Goal: Transaction & Acquisition: Subscribe to service/newsletter

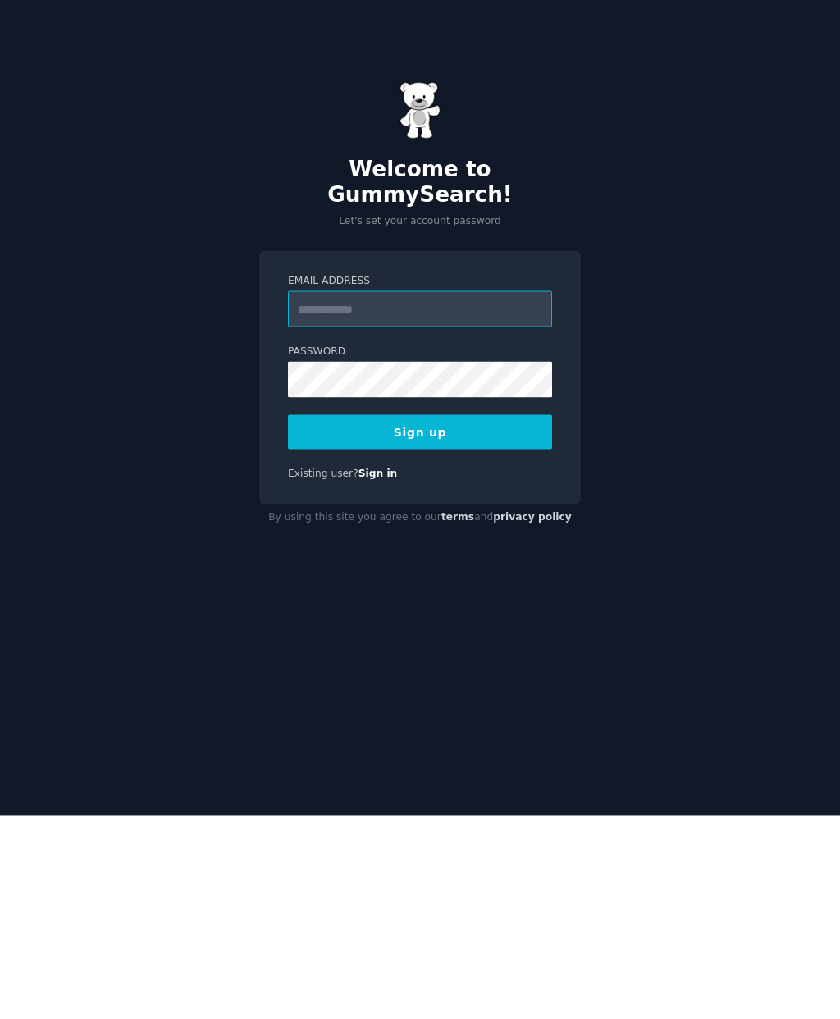
click at [412, 495] on input "Email Address" at bounding box center [420, 513] width 264 height 36
click at [398, 495] on input "Email Address" at bounding box center [420, 513] width 264 height 36
click at [400, 495] on input "Email Address" at bounding box center [420, 513] width 264 height 36
paste input "*"
type input "**********"
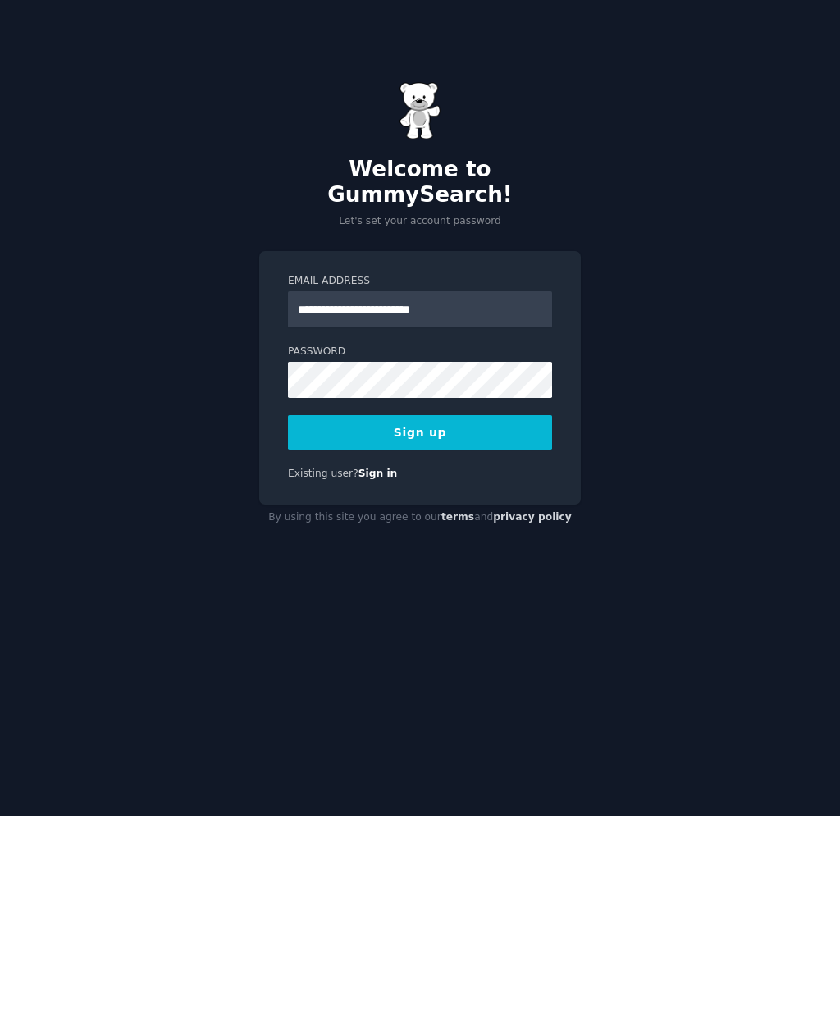
scroll to position [66, 0]
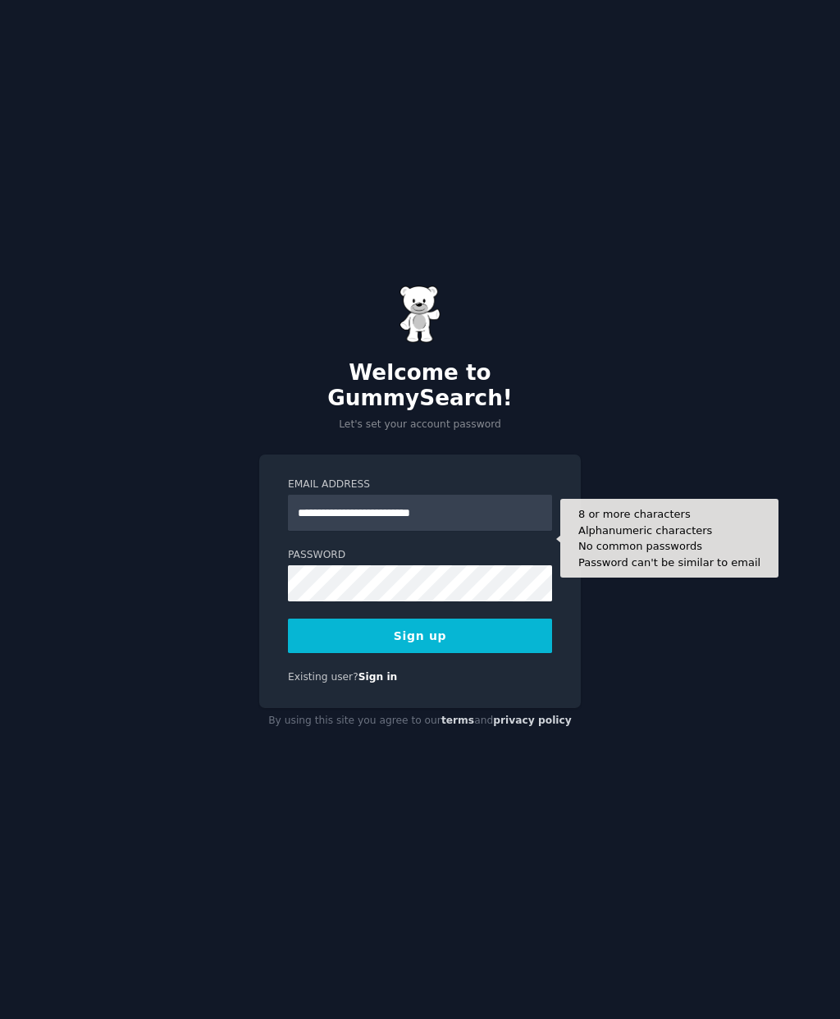
click at [454, 619] on button "Sign up" at bounding box center [420, 636] width 264 height 34
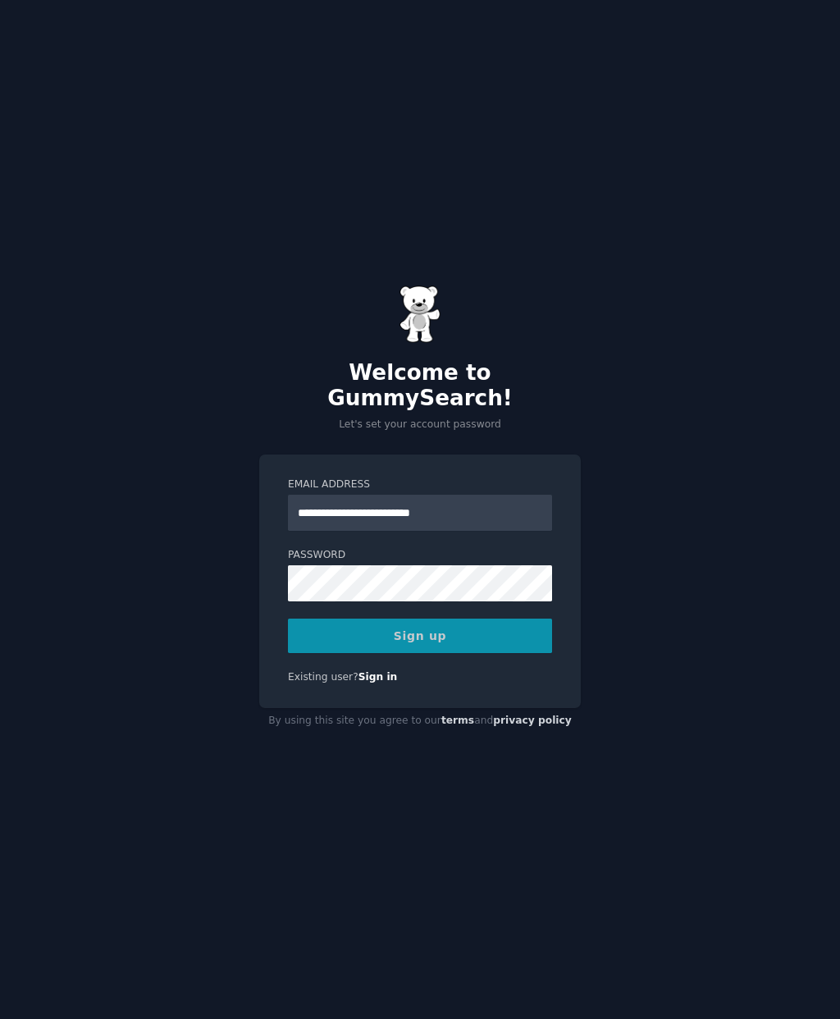
click at [453, 619] on div "Sign up" at bounding box center [420, 636] width 264 height 34
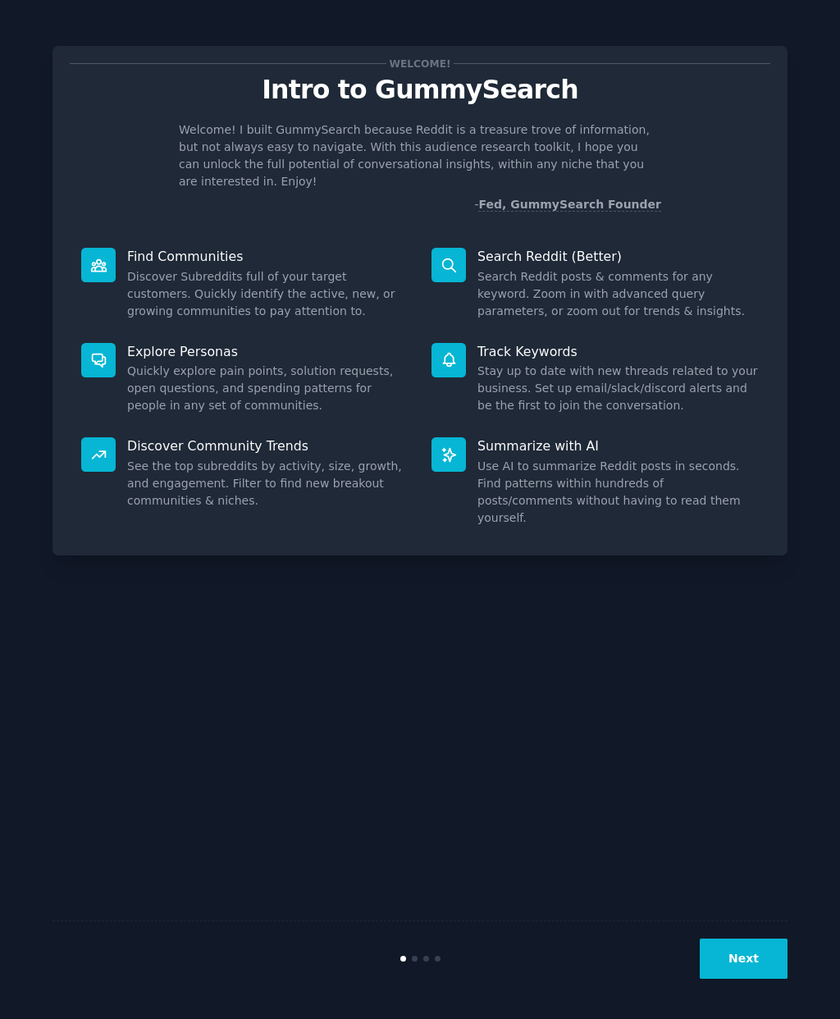
scroll to position [66, 0]
click at [751, 953] on button "Next" at bounding box center [744, 959] width 88 height 40
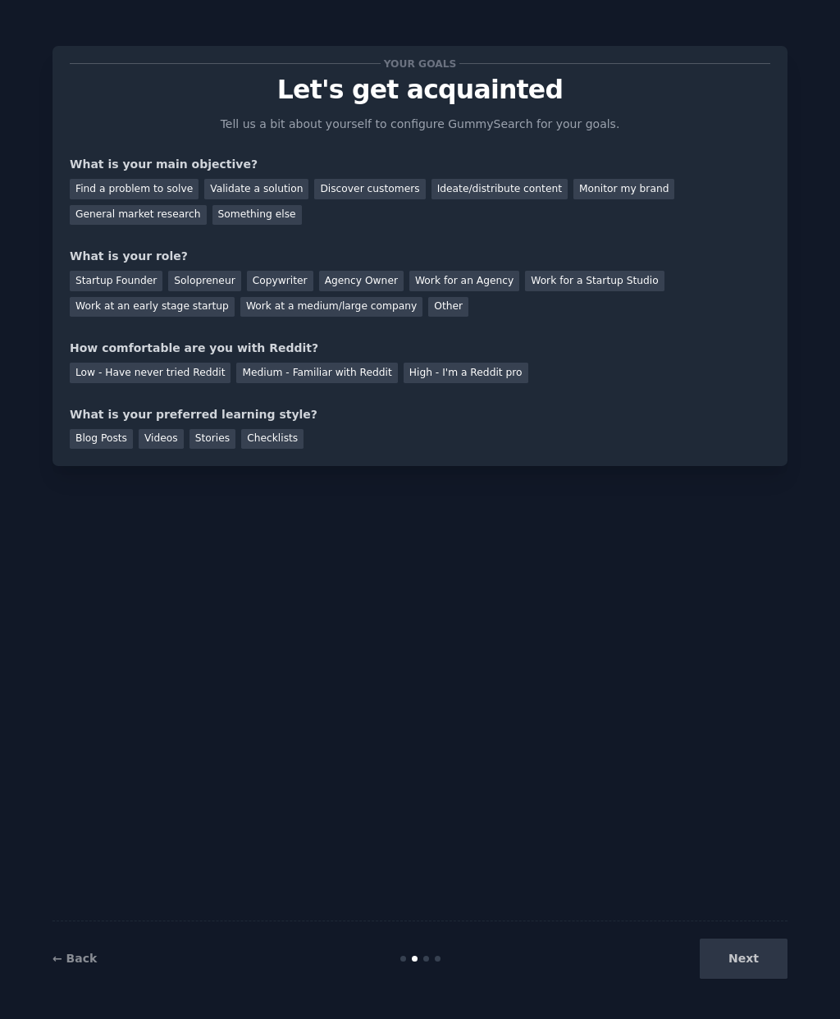
click at [171, 214] on div "General market research" at bounding box center [138, 215] width 137 height 21
click at [428, 306] on div "Other" at bounding box center [448, 307] width 40 height 21
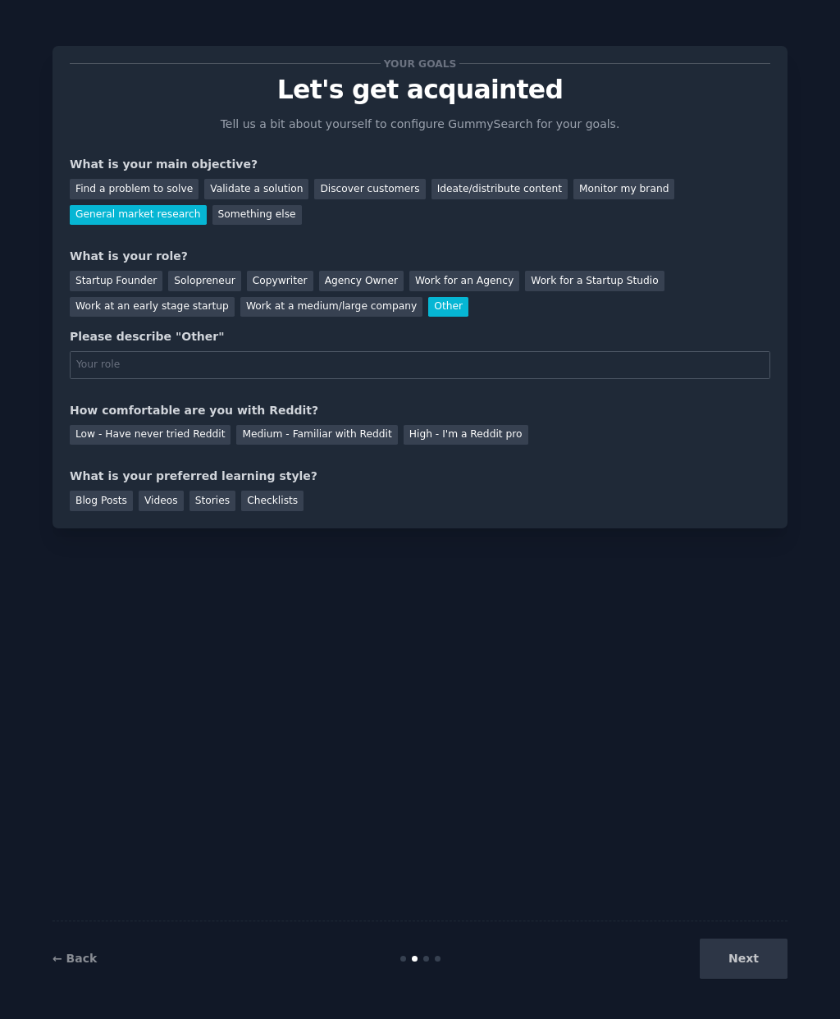
click at [212, 282] on div "Solopreneur" at bounding box center [204, 281] width 72 height 21
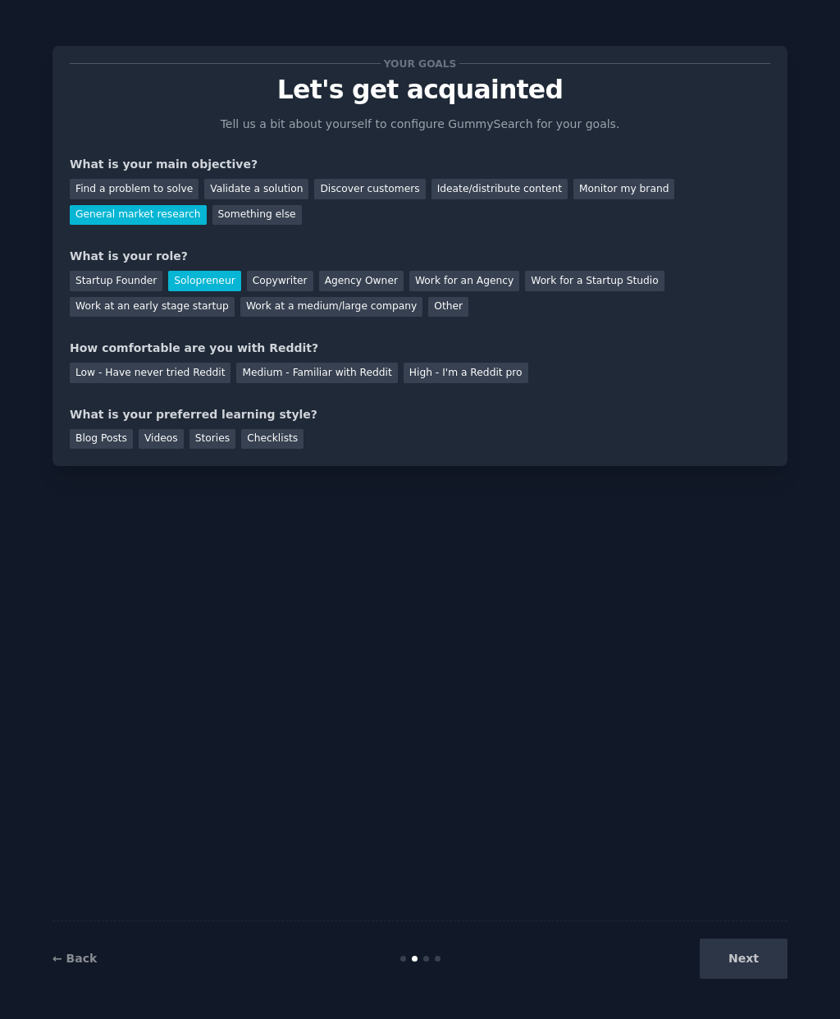
click at [158, 377] on div "Low - Have never tried Reddit" at bounding box center [150, 373] width 161 height 21
click at [278, 432] on div "Checklists" at bounding box center [272, 439] width 62 height 21
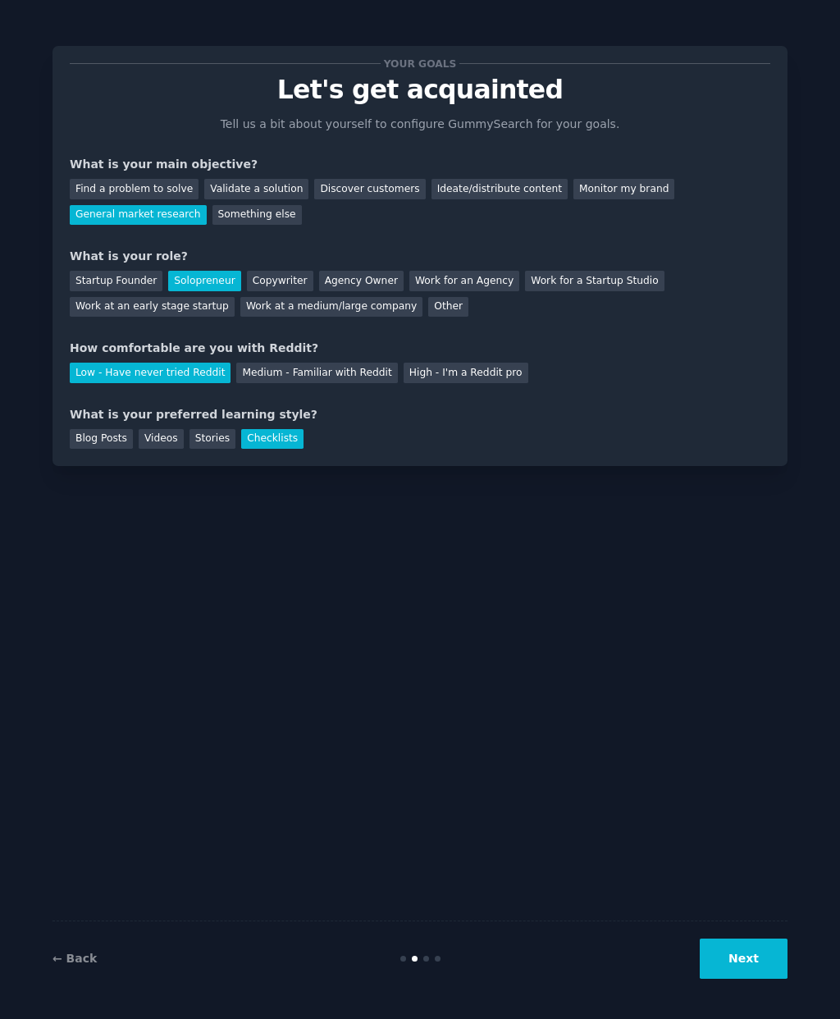
click at [158, 434] on div "Videos" at bounding box center [161, 439] width 45 height 21
click at [128, 434] on div "Blog Posts" at bounding box center [101, 439] width 63 height 21
click at [166, 432] on div "Videos" at bounding box center [161, 439] width 45 height 21
click at [757, 957] on button "Next" at bounding box center [744, 959] width 88 height 40
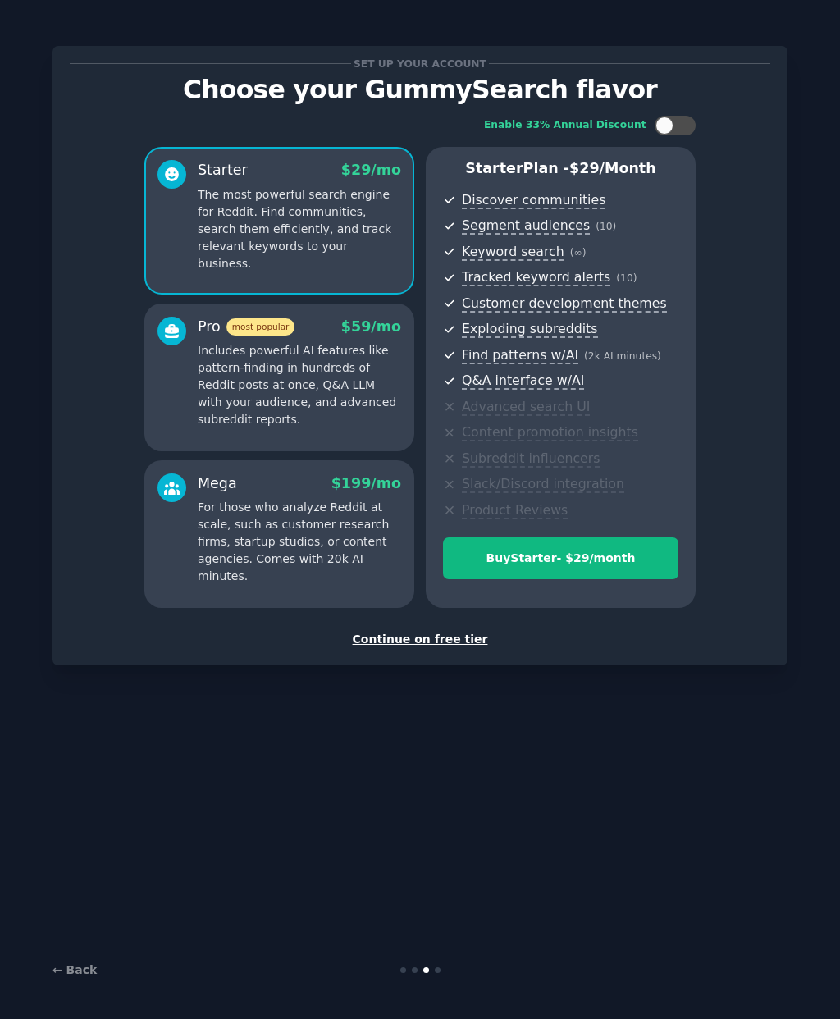
click at [443, 631] on div "Continue on free tier" at bounding box center [420, 639] width 701 height 17
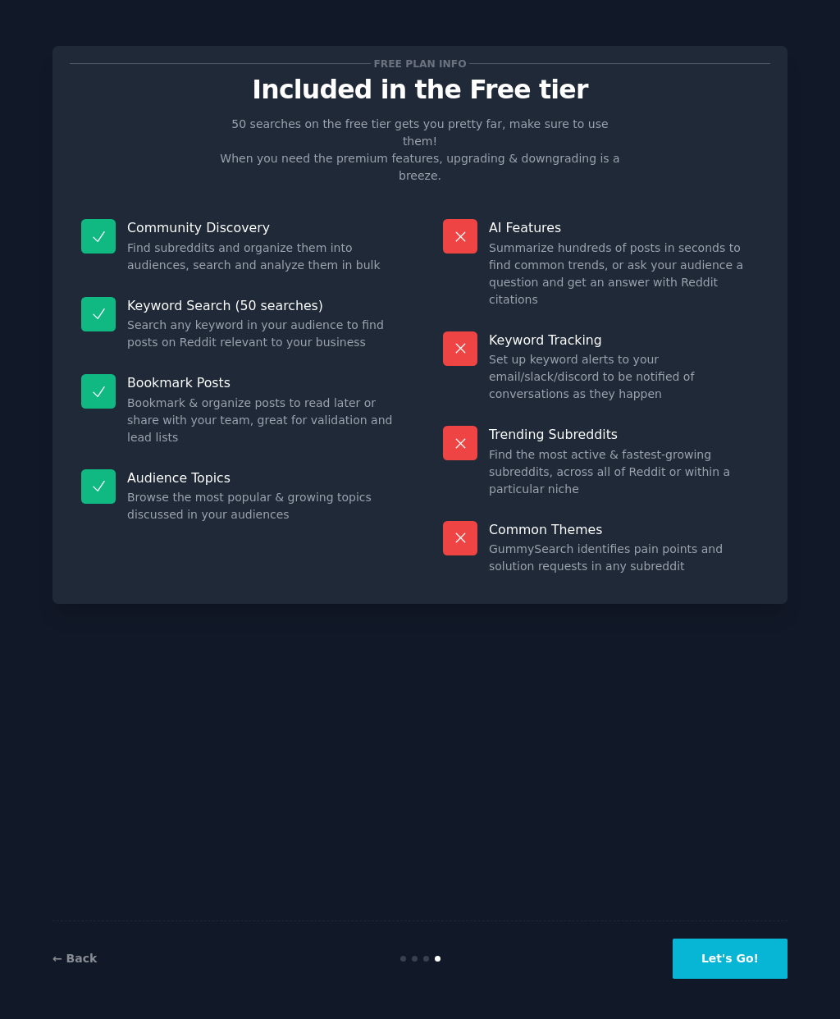
click at [763, 960] on button "Let's Go!" at bounding box center [730, 959] width 115 height 40
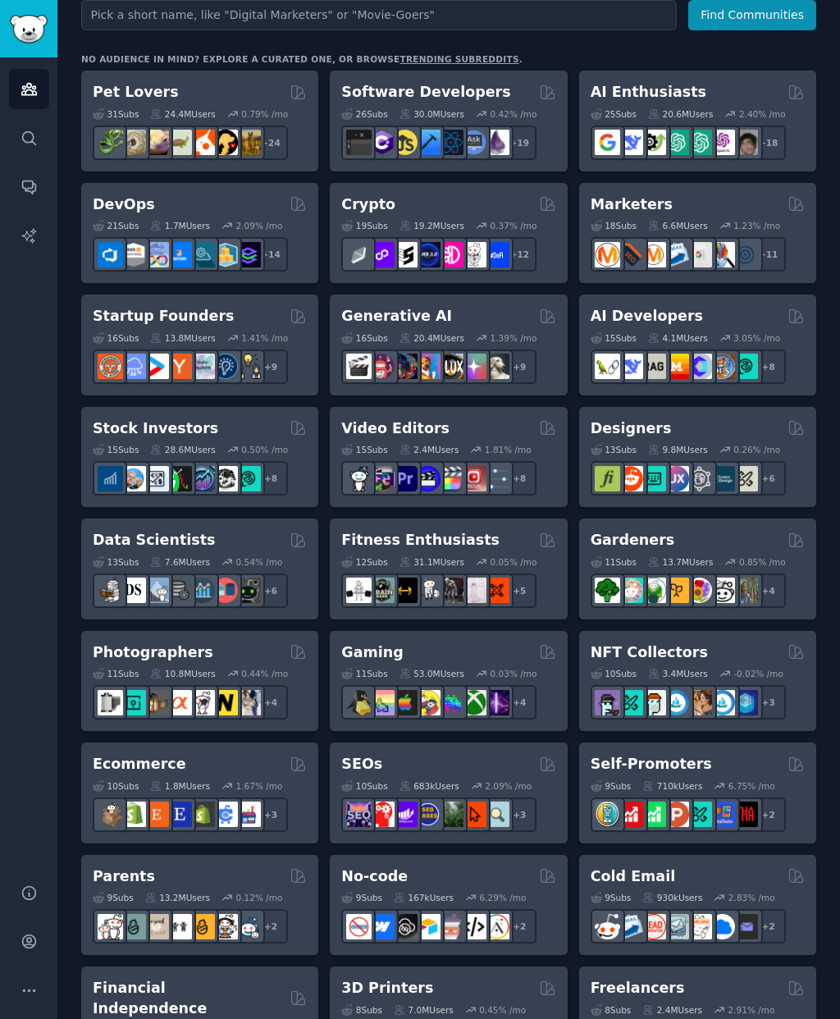
scroll to position [240, 0]
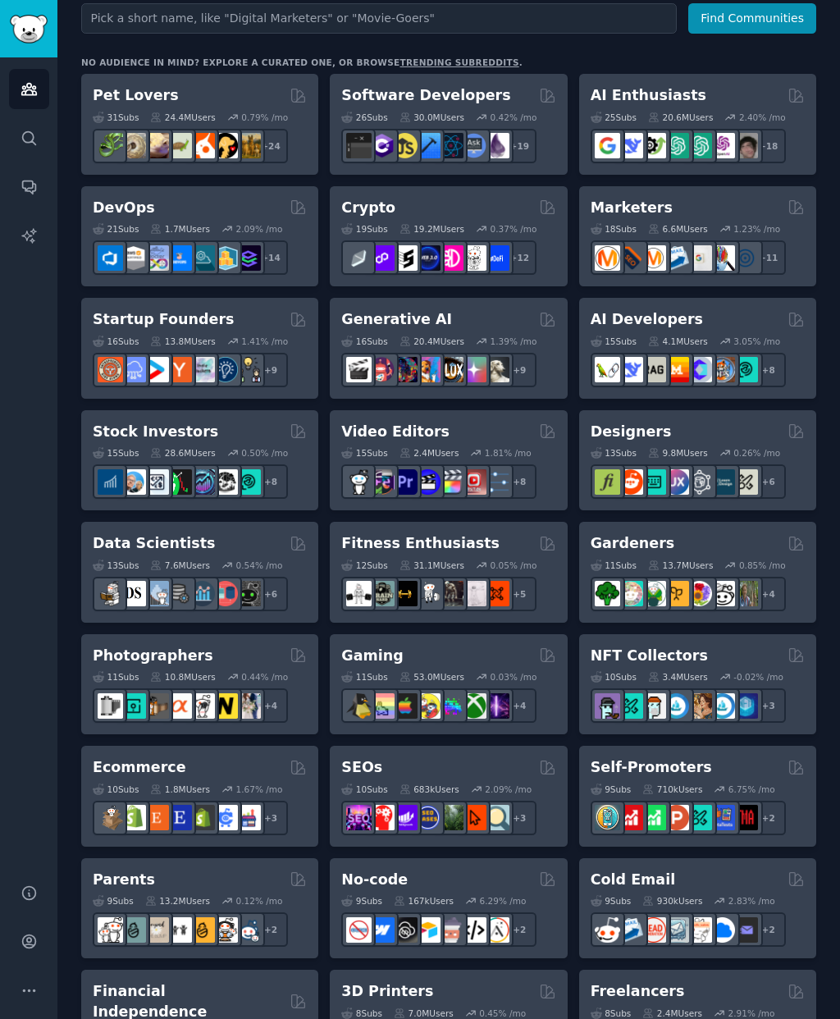
click at [117, 422] on h2 "Stock Investors" at bounding box center [156, 432] width 126 height 21
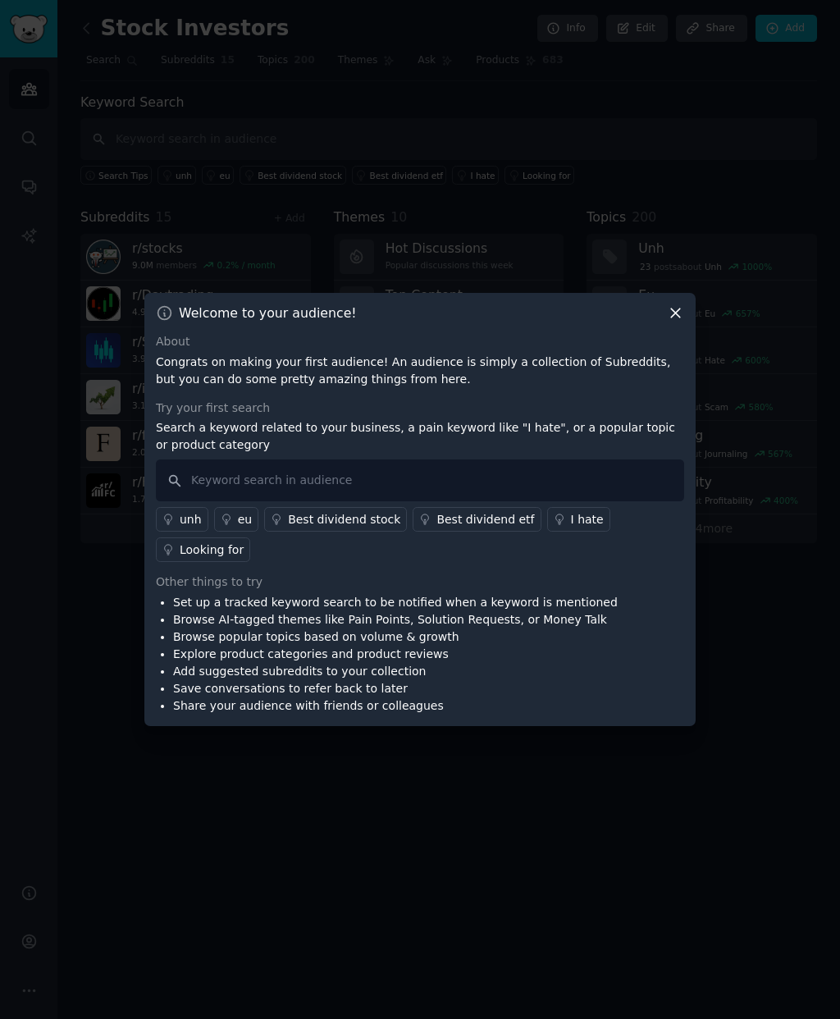
click at [682, 322] on icon at bounding box center [675, 312] width 17 height 17
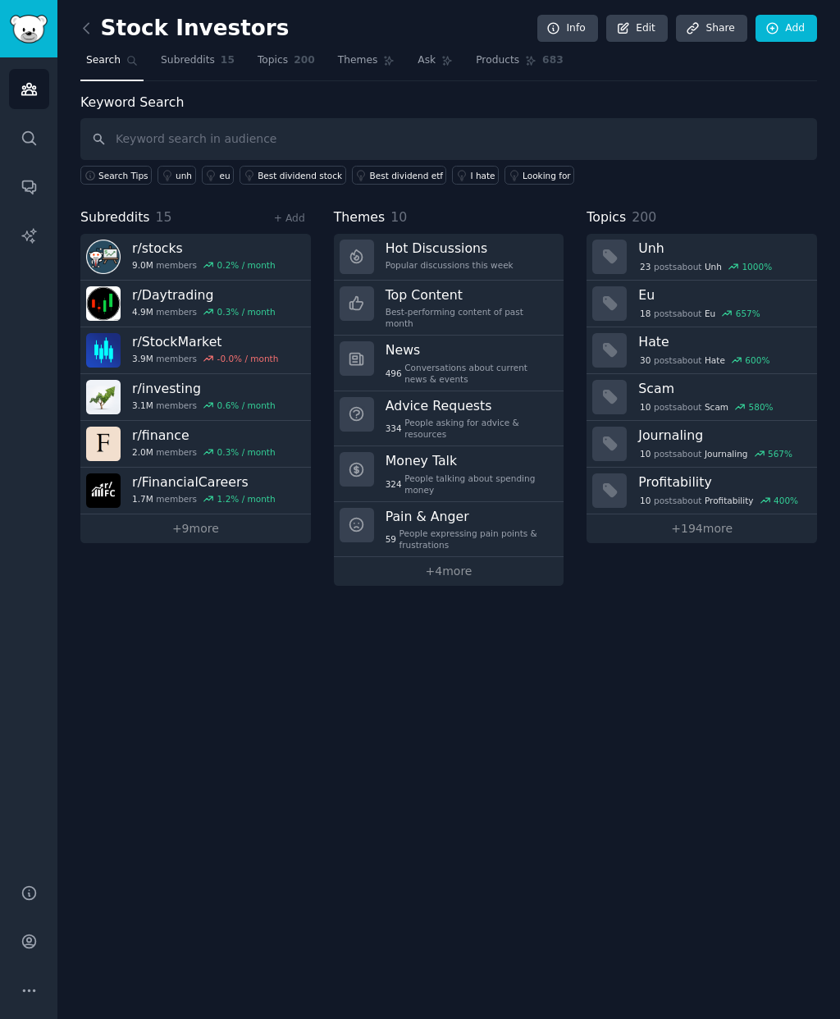
click at [690, 240] on h3 "Unh" at bounding box center [721, 248] width 167 height 17
